Goal: Task Accomplishment & Management: Manage account settings

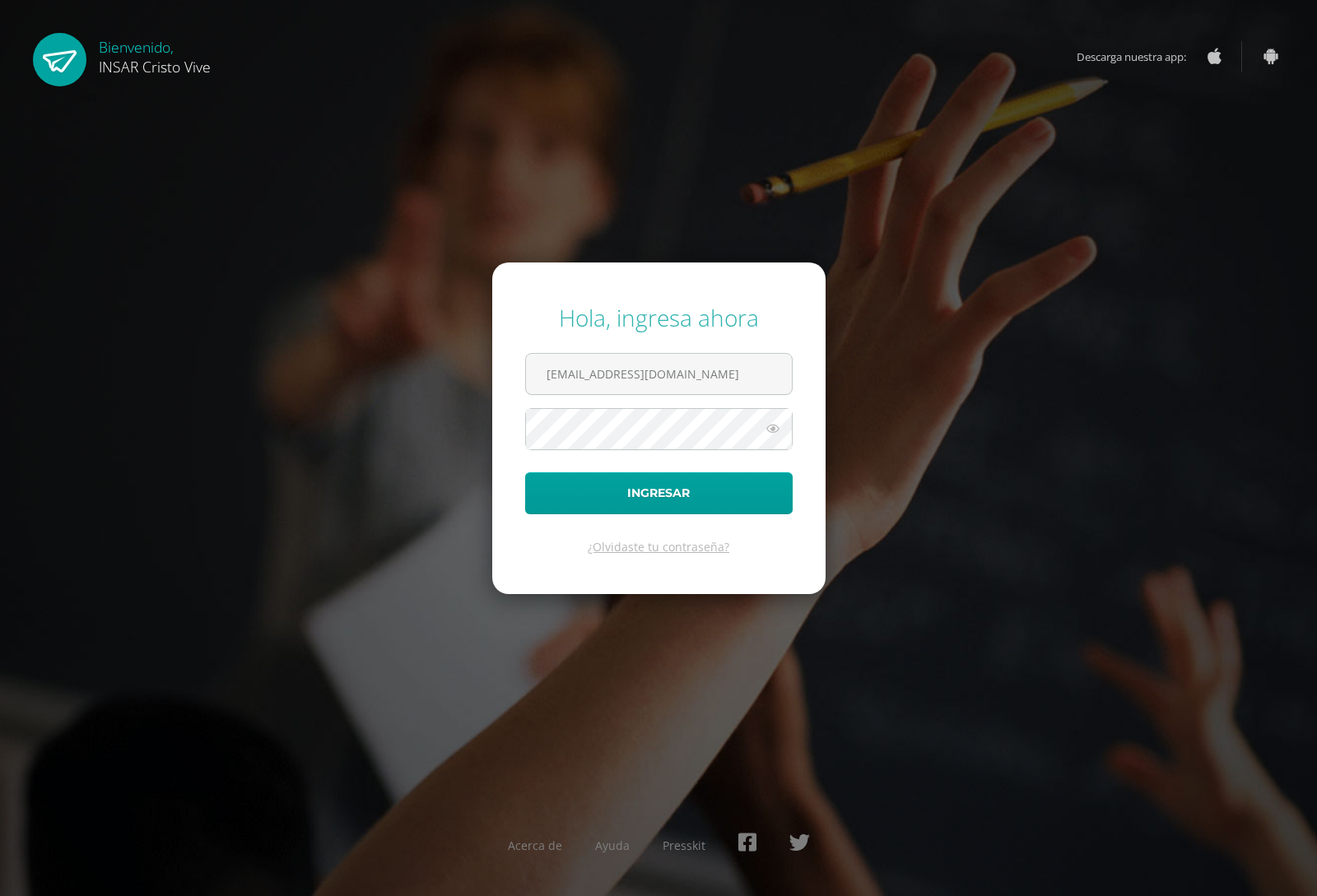
type input "2241572@insarycristovive.edu.gt"
click at [525, 472] on button "Ingresar" at bounding box center [659, 492] width 267 height 42
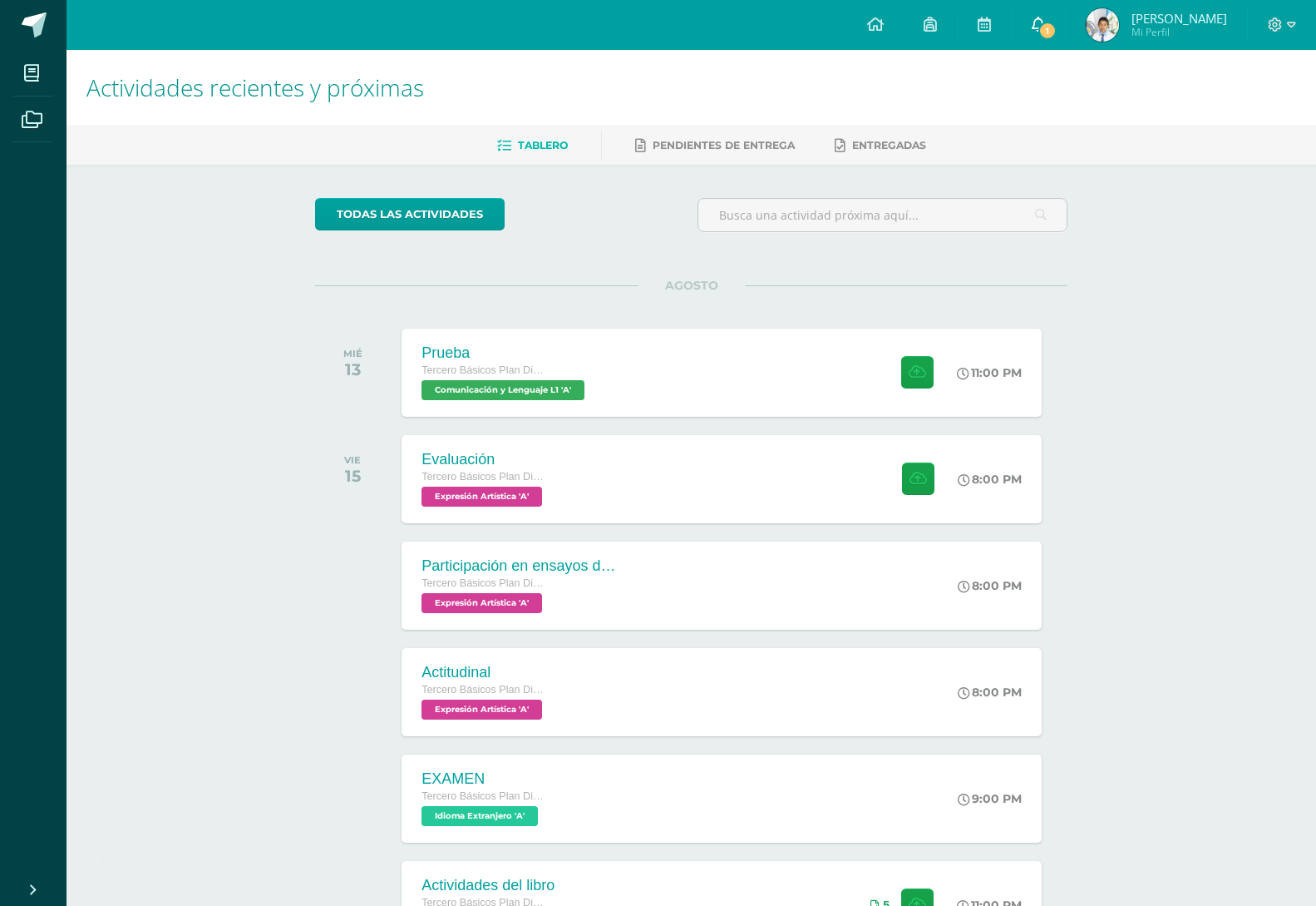
click at [1039, 23] on icon at bounding box center [1039, 24] width 14 height 15
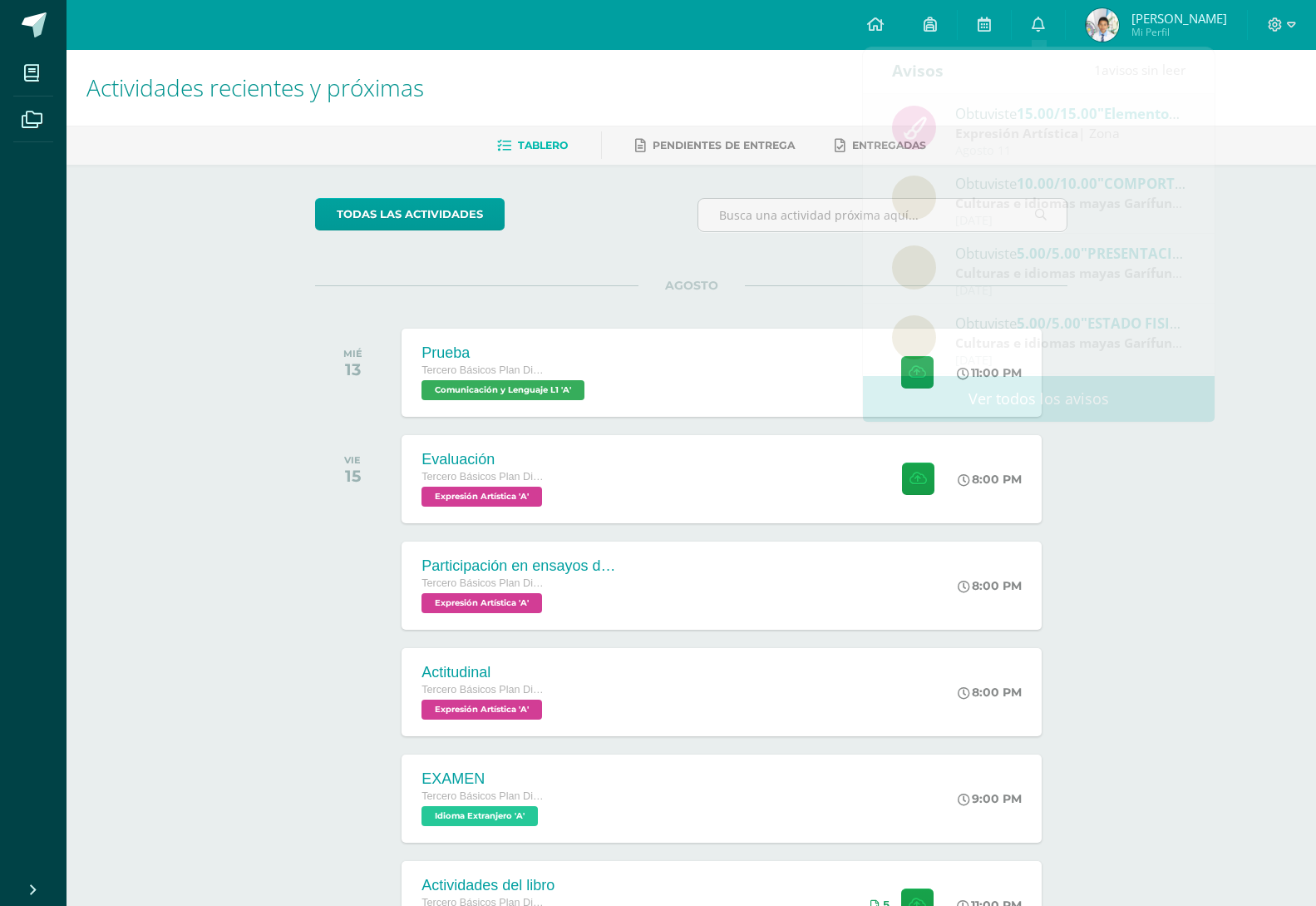
click at [1090, 24] on img at bounding box center [1103, 24] width 33 height 33
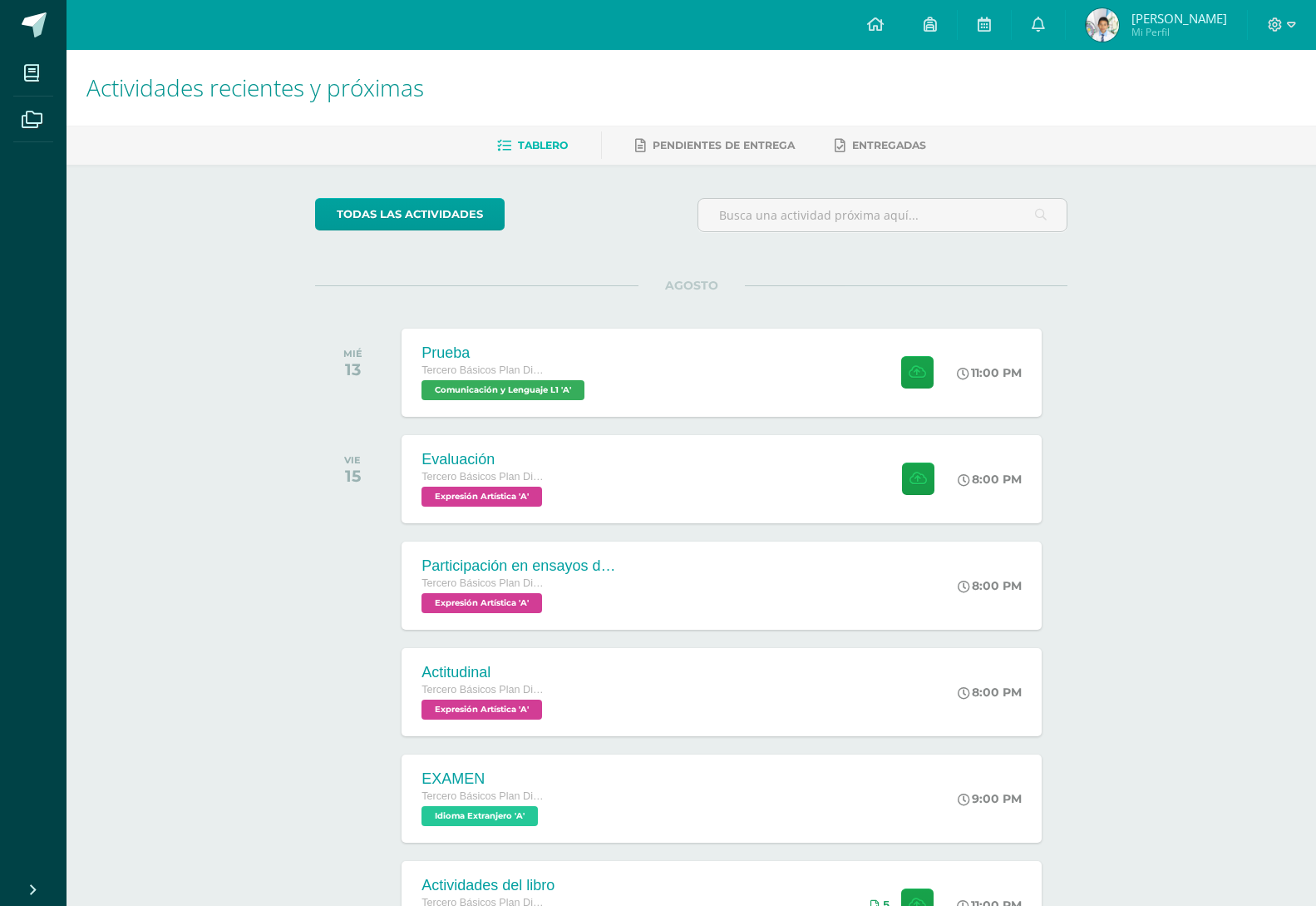
click at [1089, 24] on img at bounding box center [1103, 24] width 33 height 33
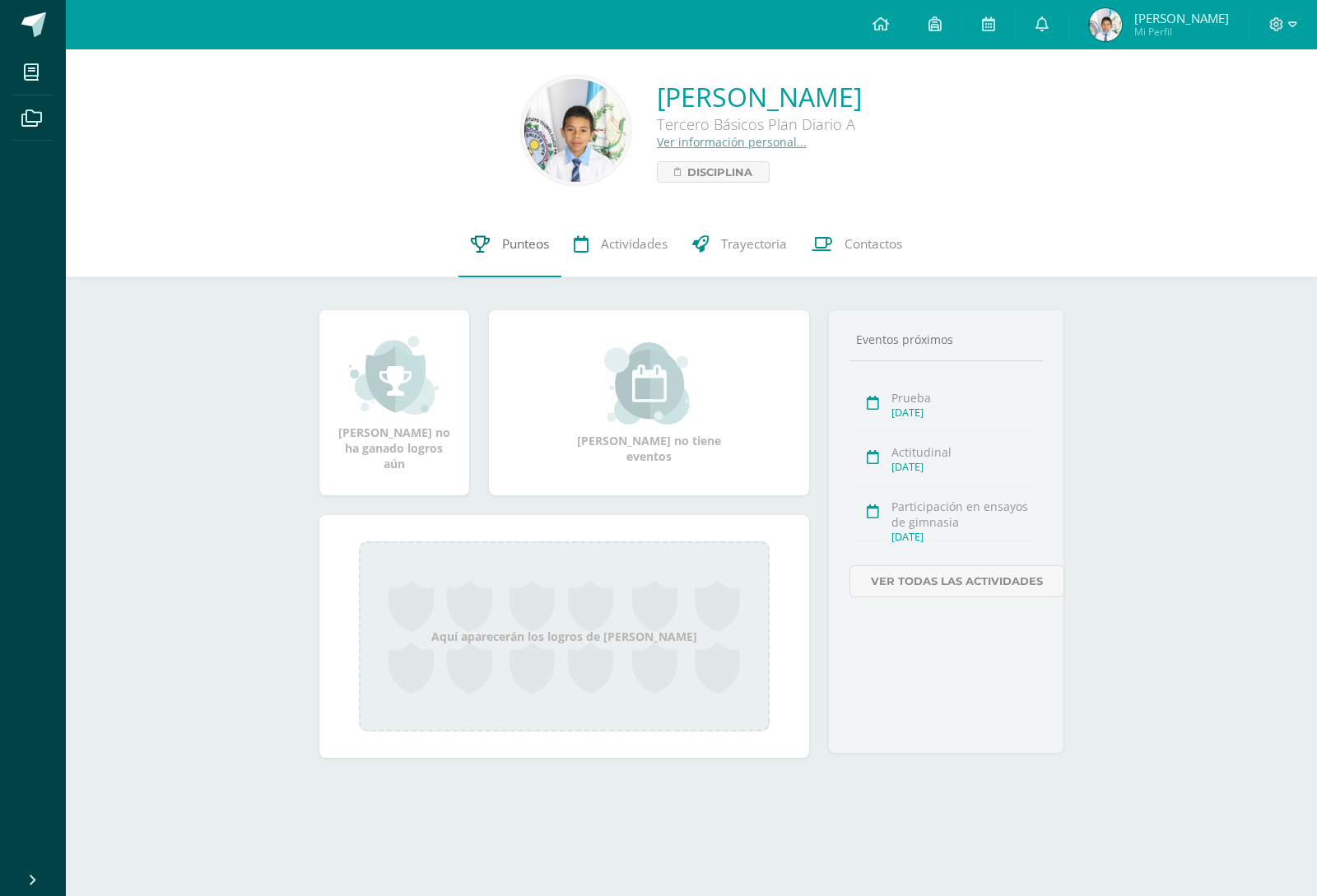
click at [506, 258] on link "Punteos" at bounding box center [510, 244] width 103 height 66
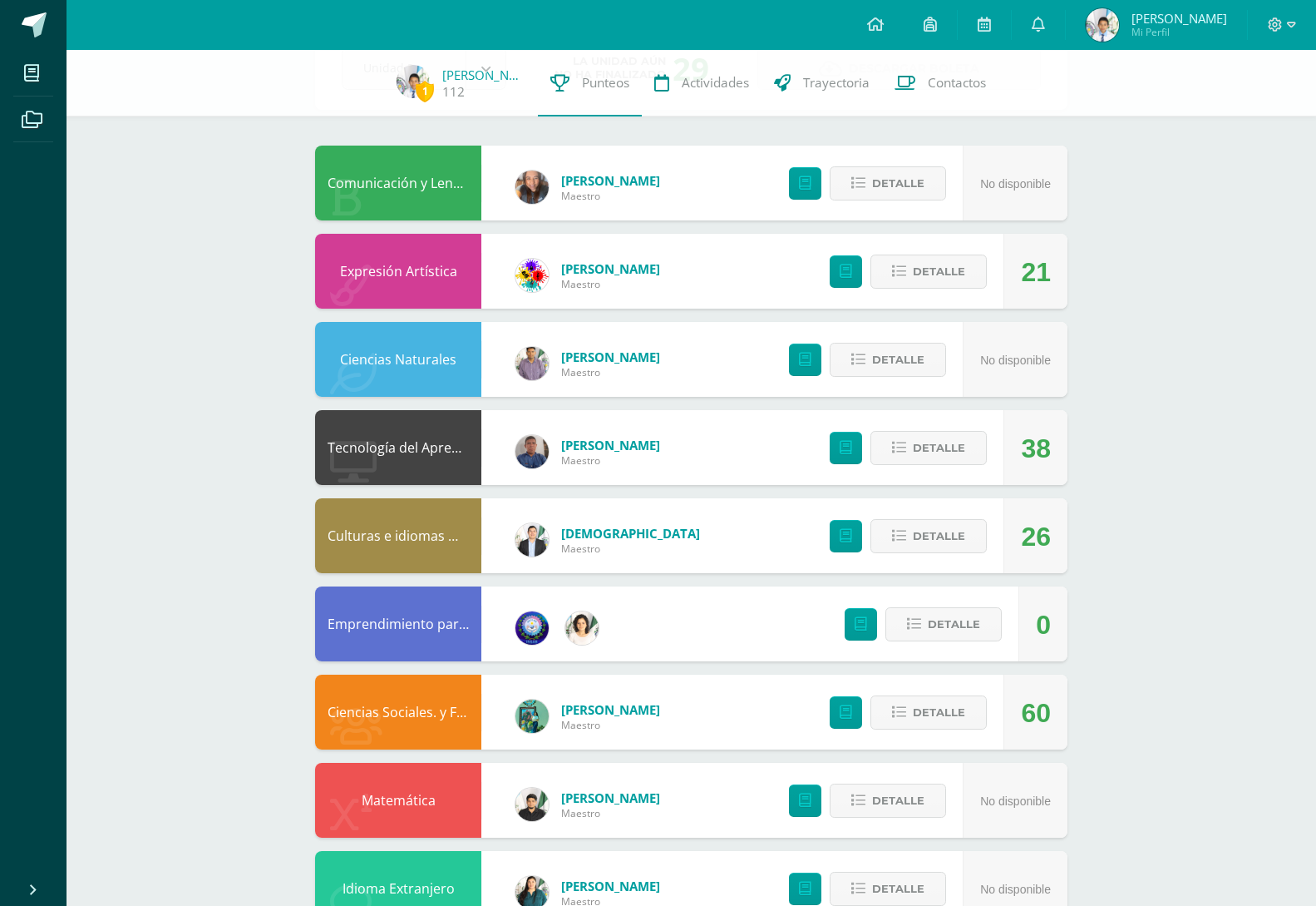
scroll to position [135, 0]
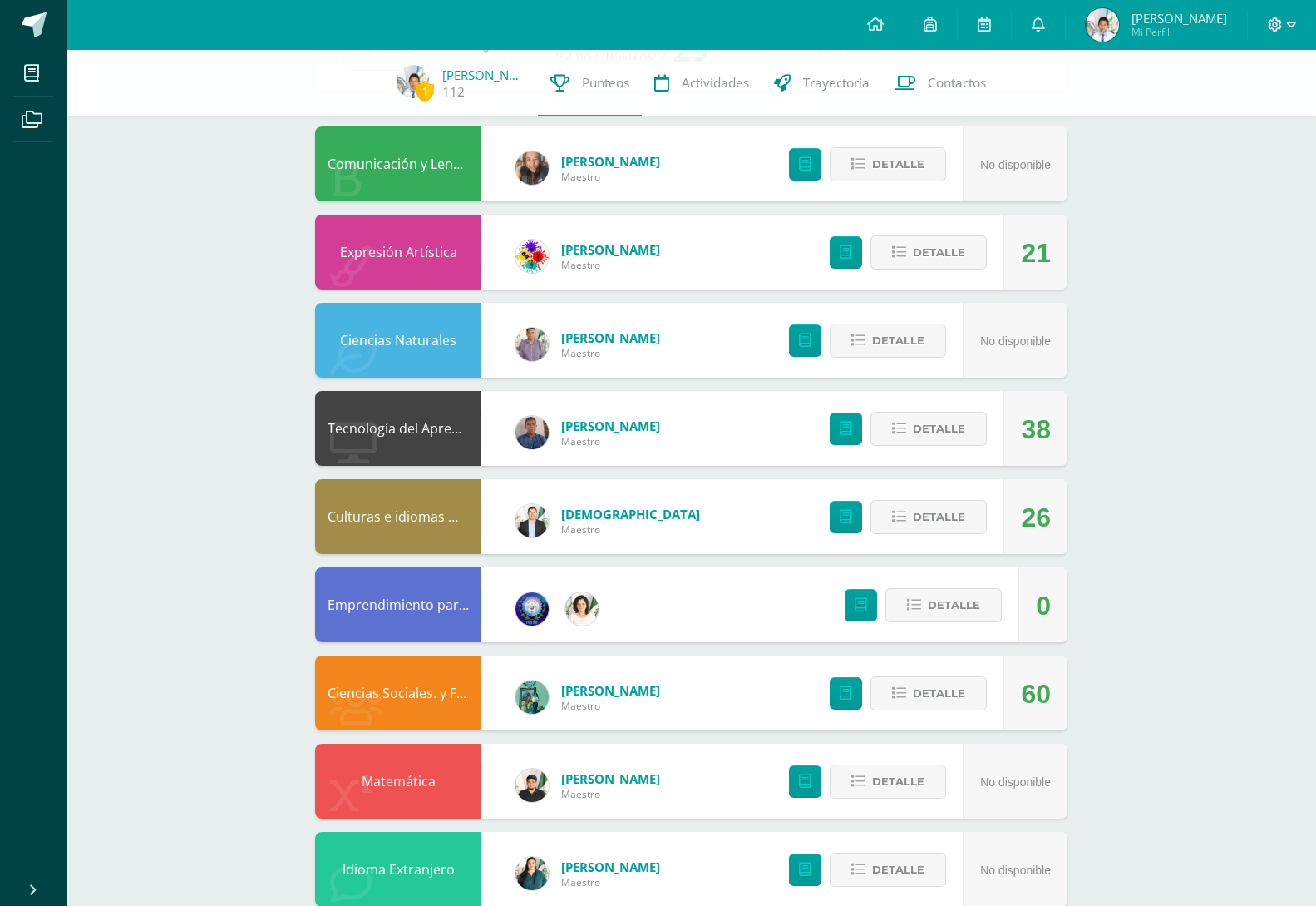
click at [1287, 28] on icon at bounding box center [1291, 24] width 9 height 15
click at [1030, 97] on div "1 Antony López 112 Punteos Actividades Trayectoria Contactos" at bounding box center [658, 83] width 1316 height 67
click at [1292, 26] on icon at bounding box center [1291, 24] width 9 height 15
click at [1249, 118] on span "Cerrar sesión" at bounding box center [1239, 114] width 74 height 16
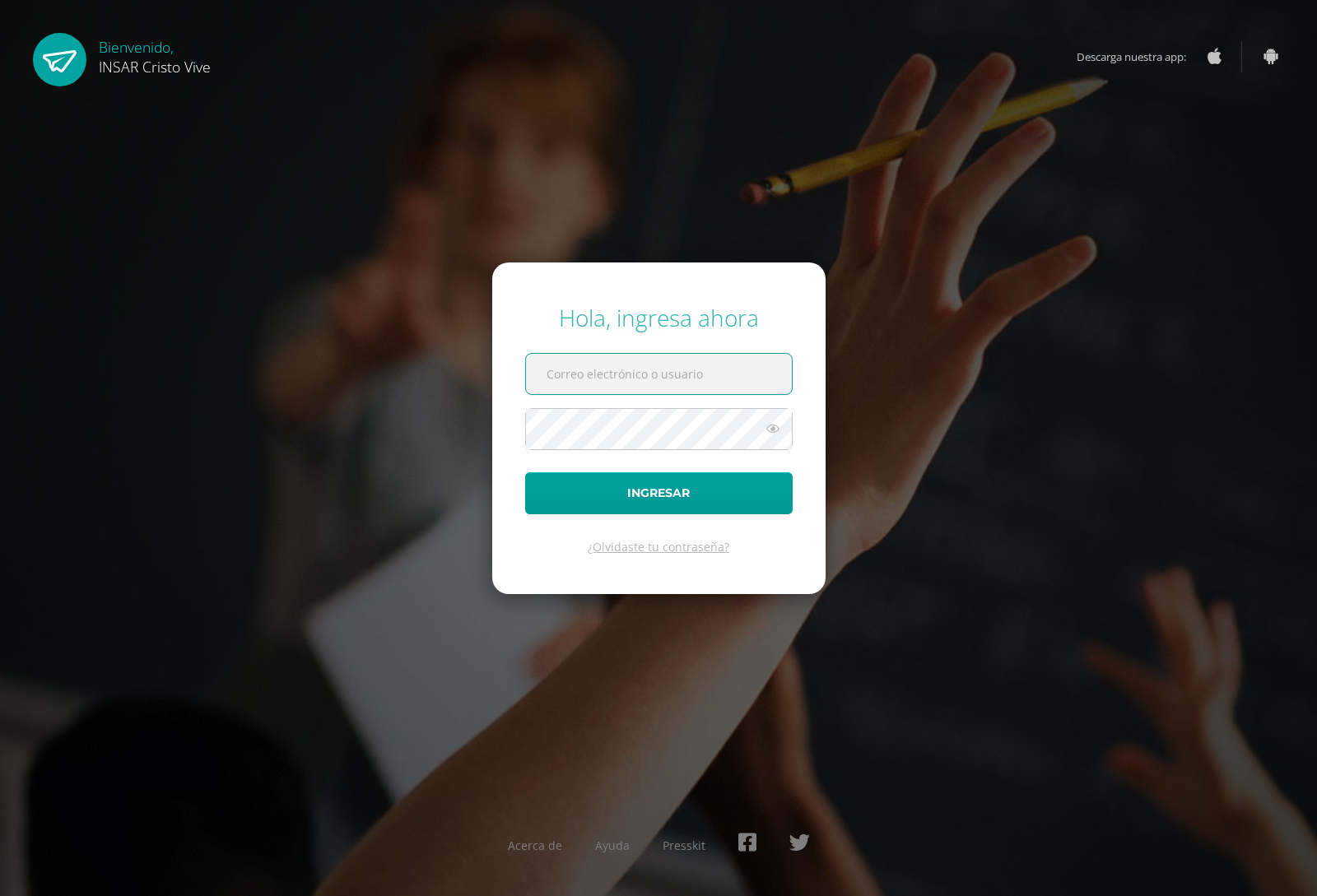
click at [652, 389] on input "text" at bounding box center [659, 374] width 266 height 41
drag, startPoint x: 588, startPoint y: 374, endPoint x: 599, endPoint y: 368, distance: 12.5
click at [588, 374] on input "2241572@insarycristovive.edu.gt" at bounding box center [659, 374] width 266 height 41
drag, startPoint x: 583, startPoint y: 380, endPoint x: 595, endPoint y: 374, distance: 13.4
click at [586, 379] on input "2241572@insarycristovive.edu.gt" at bounding box center [659, 374] width 266 height 41
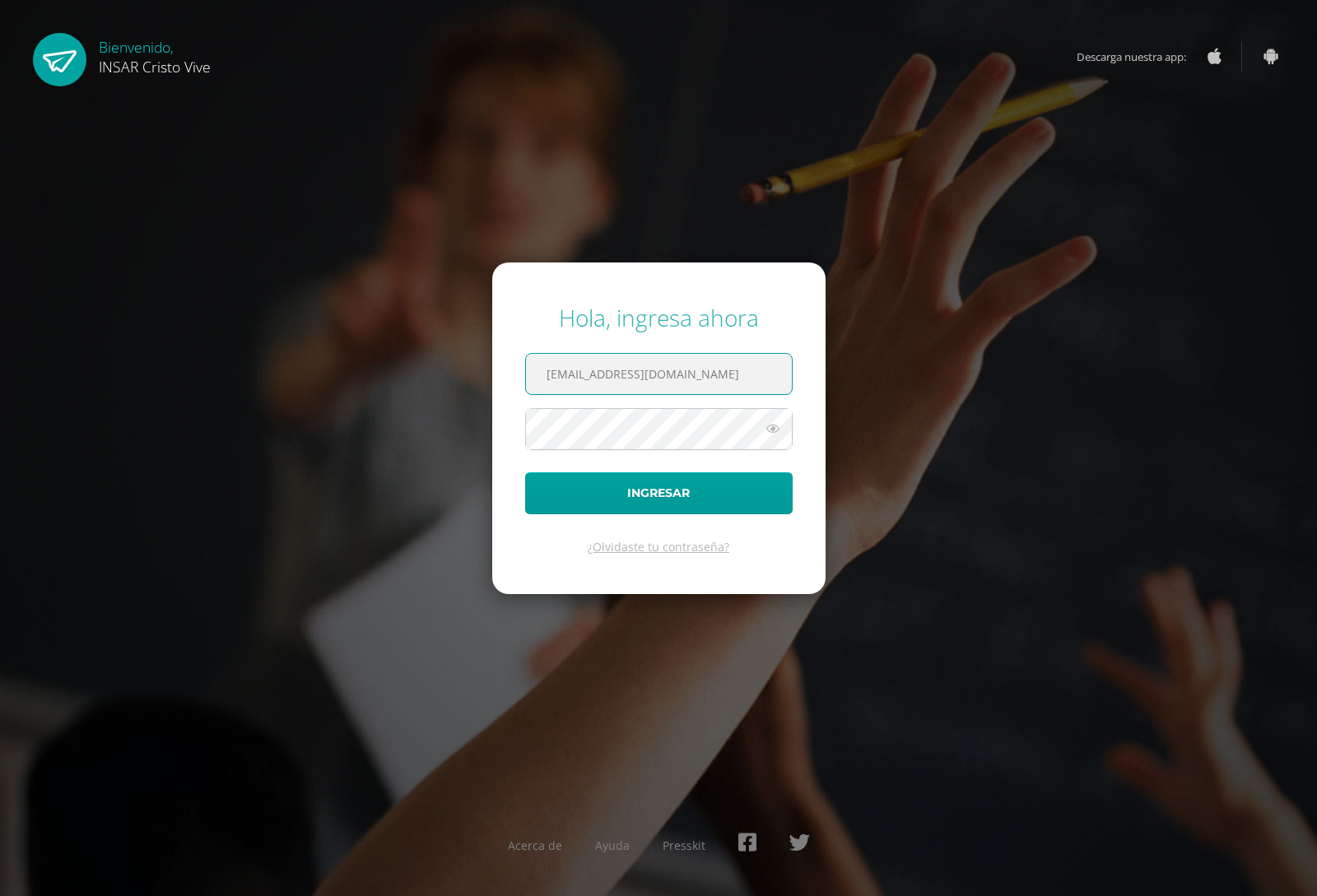
click at [595, 374] on input "[EMAIL_ADDRESS][DOMAIN_NAME]" at bounding box center [659, 374] width 266 height 41
type input "2242102@insarycristovive.edu.gt"
click at [525, 472] on button "Ingresar" at bounding box center [659, 492] width 267 height 42
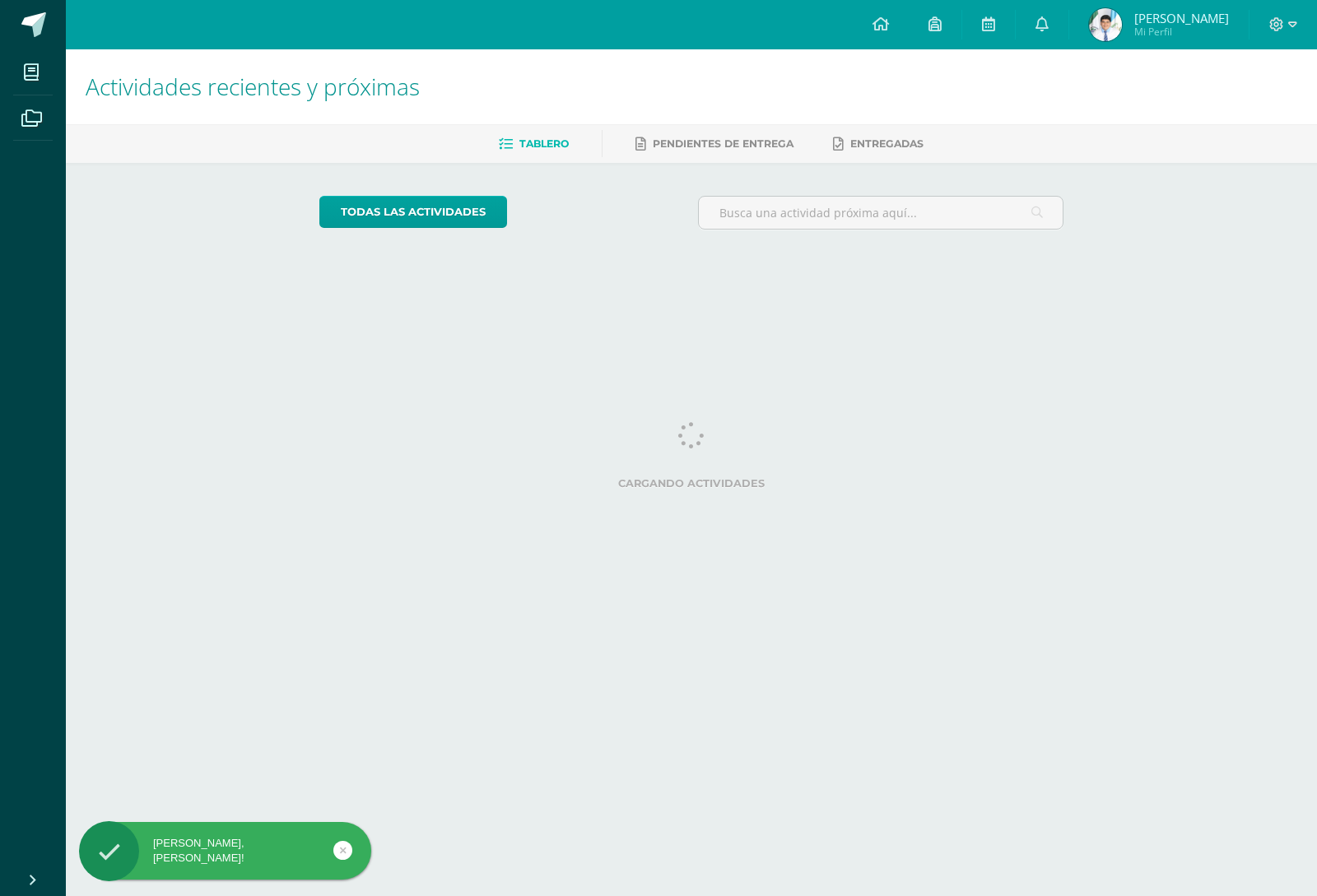
click at [1107, 29] on img at bounding box center [1105, 24] width 33 height 33
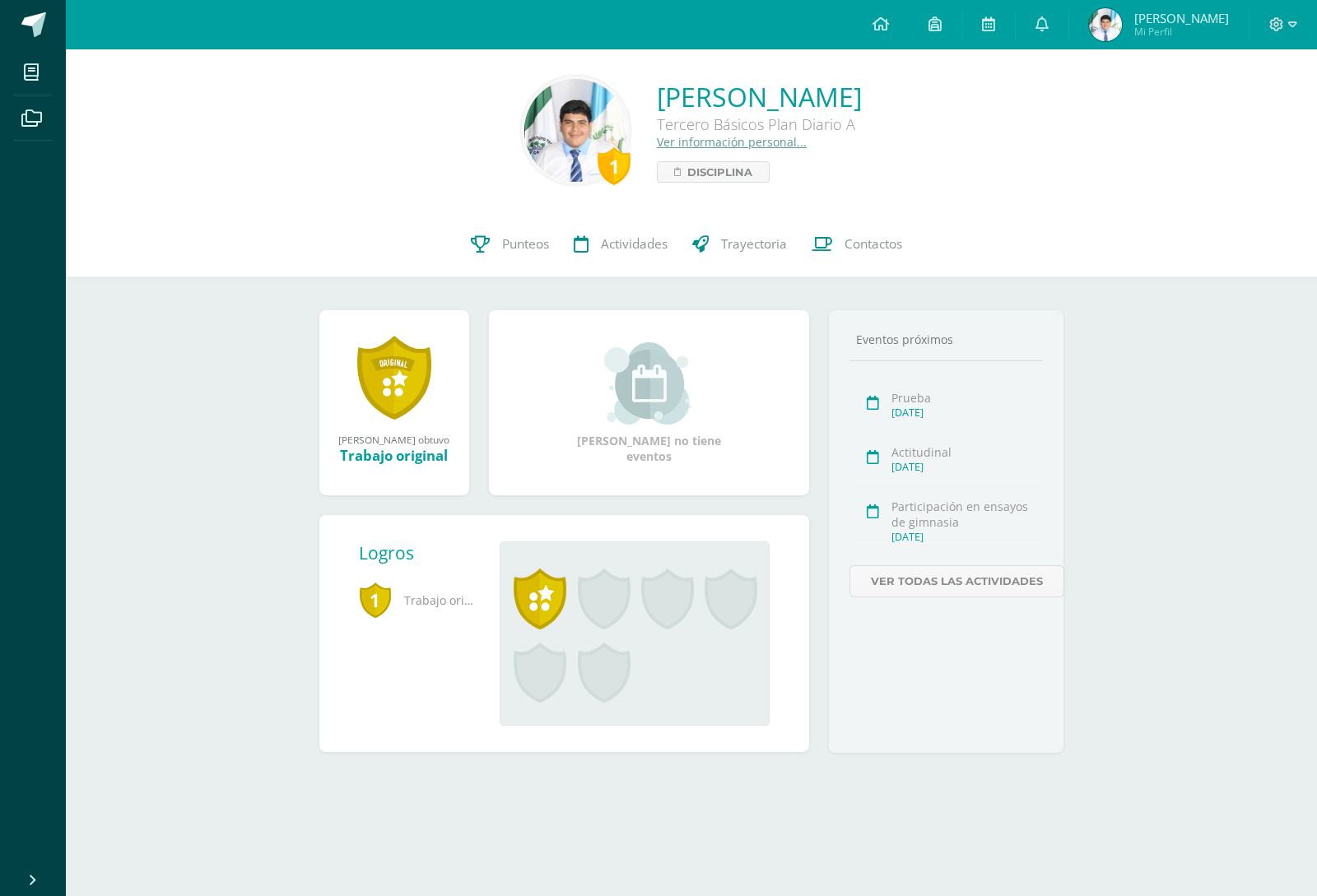
click at [524, 123] on img at bounding box center [576, 131] width 103 height 103
click at [1295, 29] on icon at bounding box center [1292, 24] width 9 height 15
click at [1257, 102] on link "Cerrar sesión" at bounding box center [1231, 112] width 130 height 24
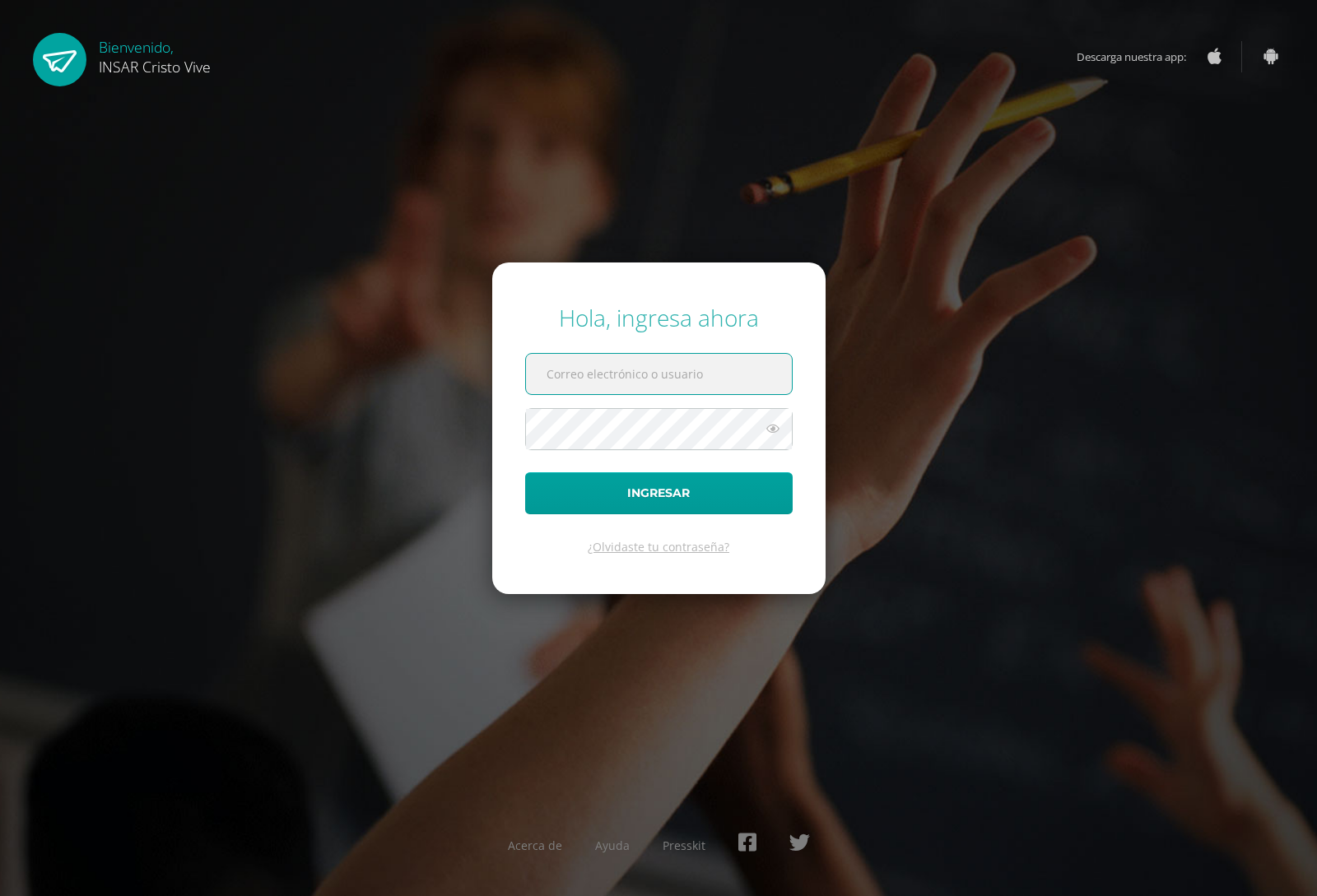
click at [626, 368] on input "text" at bounding box center [659, 374] width 266 height 41
click at [590, 375] on input "2241572@insarycristovive.edu.gt" at bounding box center [659, 374] width 266 height 41
type input "2222752@insarycristovive.edu.gt"
click at [525, 472] on button "Ingresar" at bounding box center [659, 492] width 267 height 42
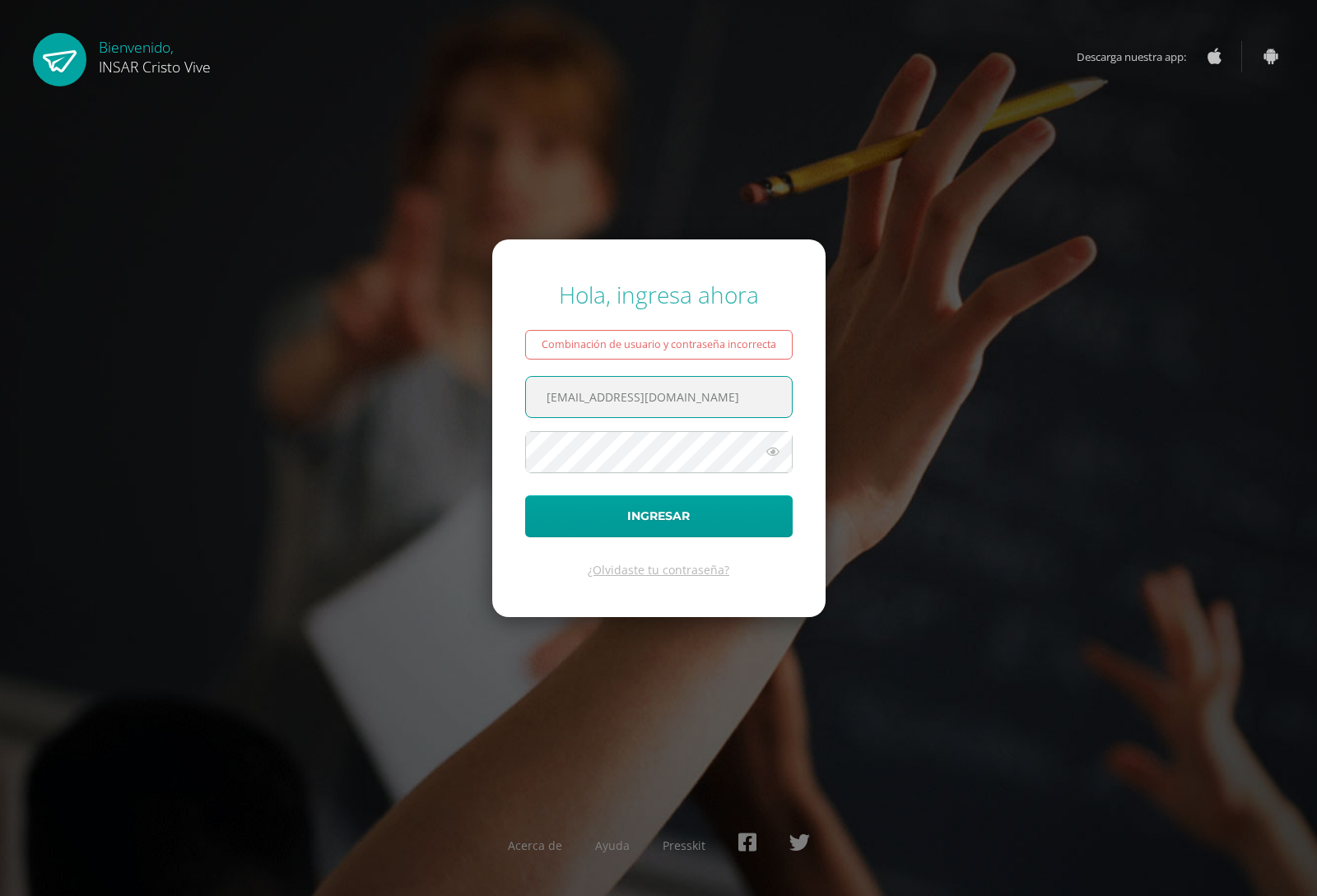
click at [580, 394] on input "2222752@insarycristovive.edu.gt" at bounding box center [659, 397] width 266 height 41
type input "[EMAIL_ADDRESS][DOMAIN_NAME]"
click at [777, 450] on icon at bounding box center [772, 451] width 21 height 19
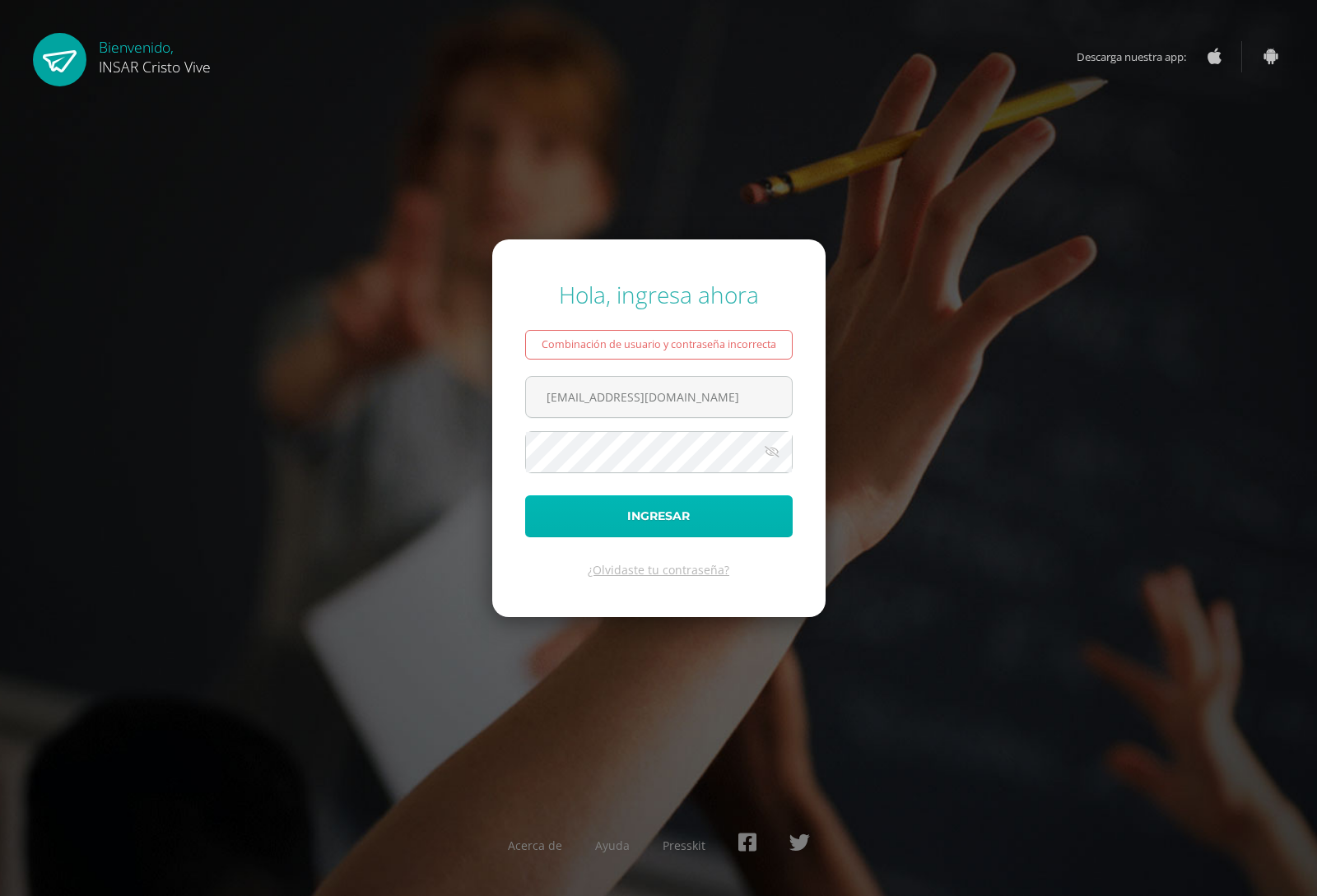
click at [710, 510] on button "Ingresar" at bounding box center [659, 515] width 267 height 42
click at [525, 495] on button "Ingresar" at bounding box center [659, 515] width 267 height 42
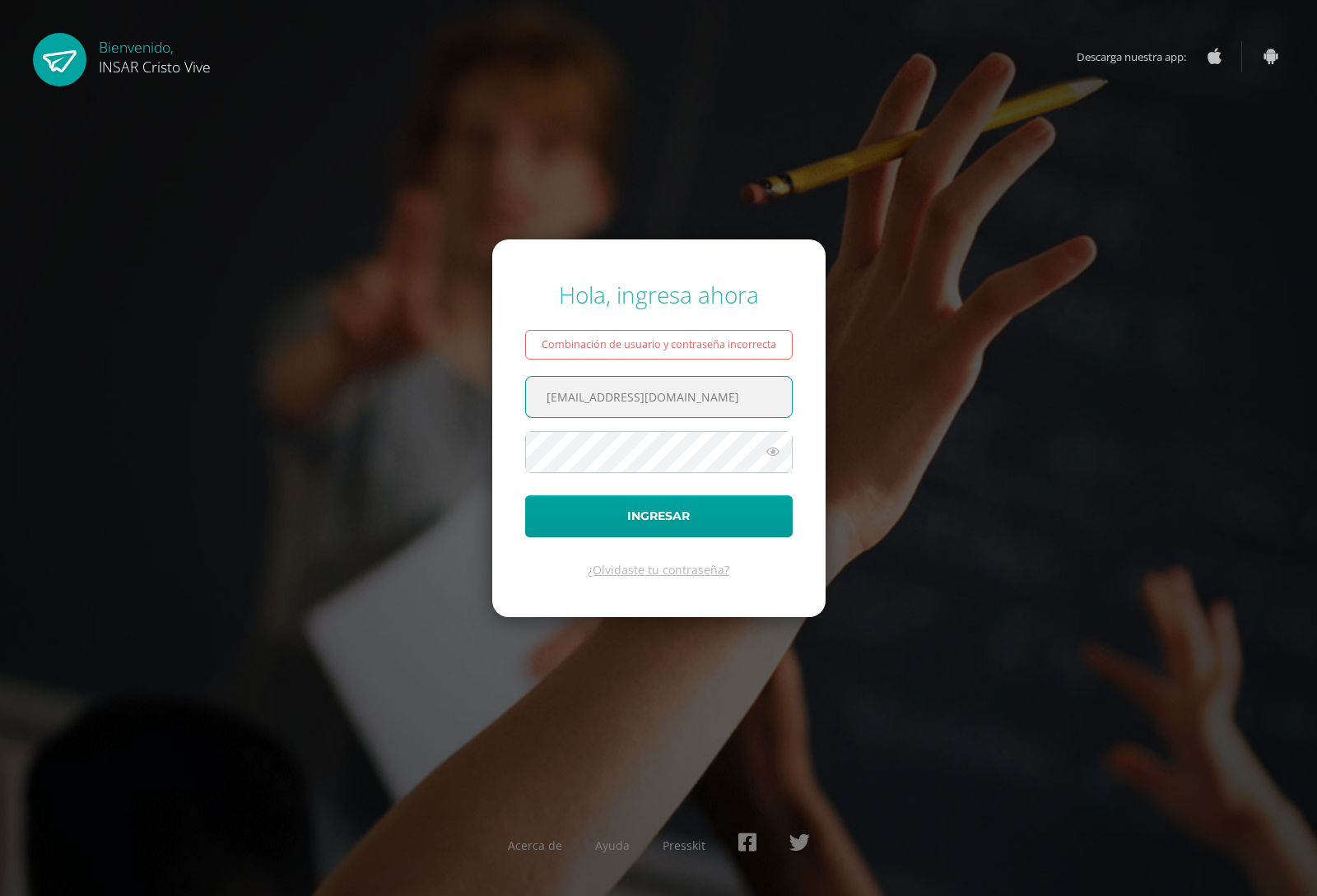
click at [751, 411] on input "[EMAIL_ADDRESS][DOMAIN_NAME]" at bounding box center [659, 397] width 266 height 41
type input "2"
